Goal: Information Seeking & Learning: Learn about a topic

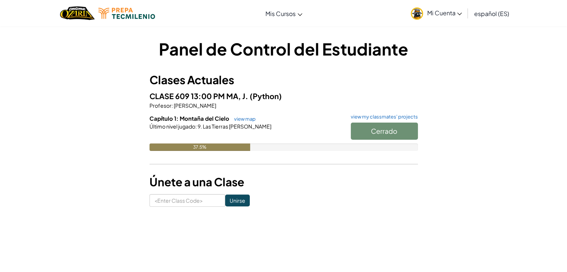
click at [379, 131] on div "Cerrado" at bounding box center [381, 133] width 75 height 21
click at [235, 121] on link "view map" at bounding box center [243, 119] width 25 height 6
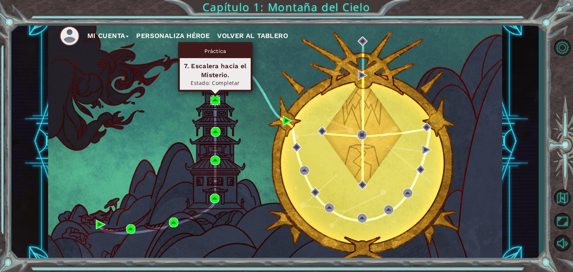
click at [216, 96] on img at bounding box center [215, 101] width 10 height 10
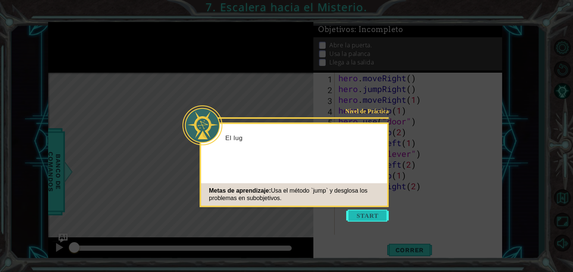
click at [368, 213] on button "Start" at bounding box center [367, 216] width 43 height 12
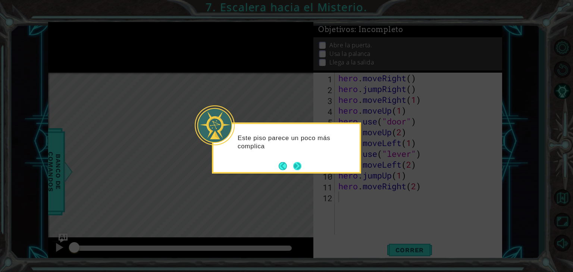
click at [298, 168] on button "Next" at bounding box center [297, 166] width 9 height 9
